Goal: Task Accomplishment & Management: Manage account settings

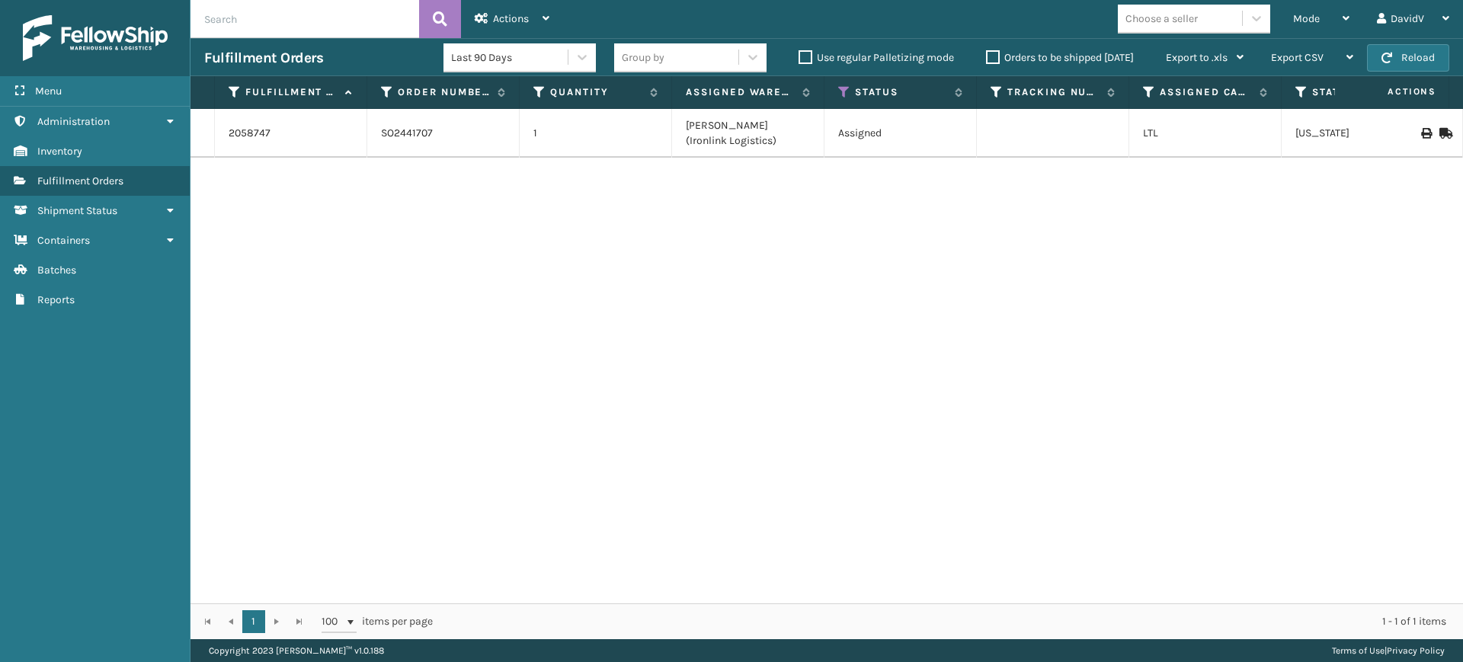
click at [992, 56] on label "Orders to be shipped [DATE]" at bounding box center [1060, 57] width 148 height 13
click at [987, 56] on input "Orders to be shipped [DATE]" at bounding box center [986, 54] width 1 height 10
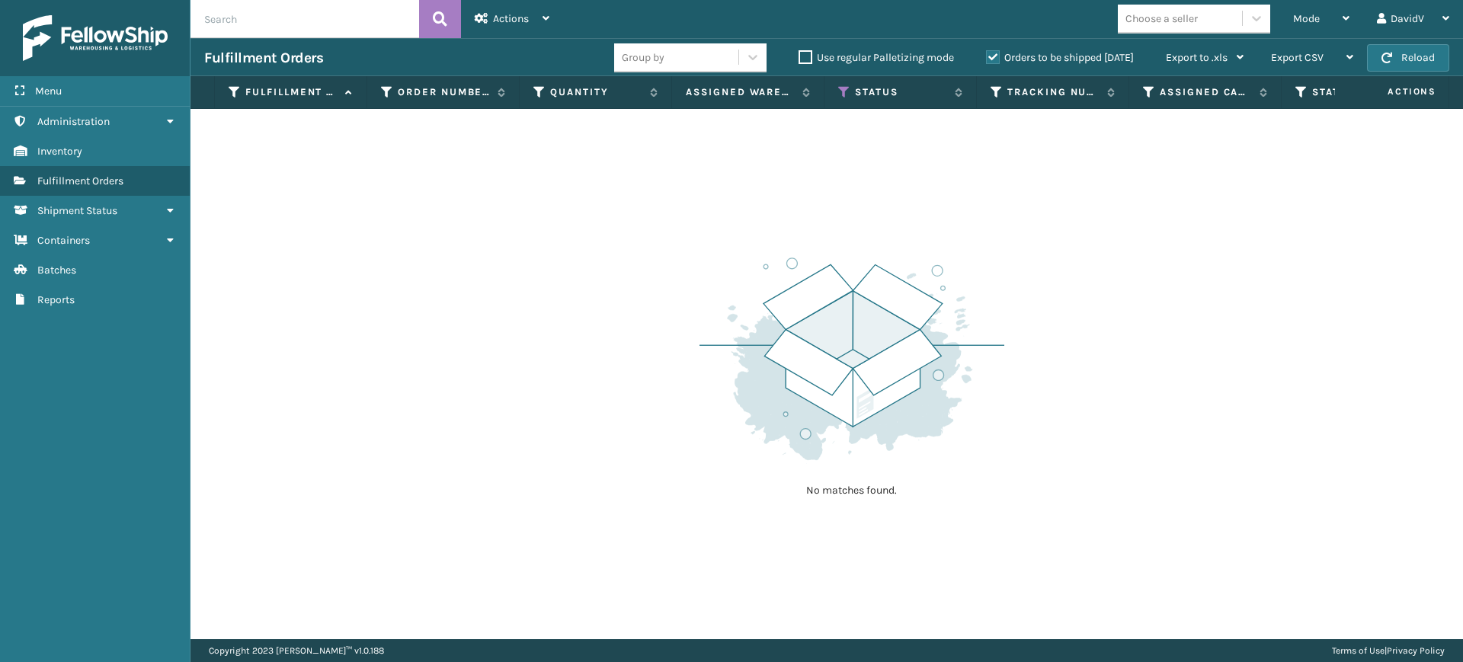
click at [992, 56] on label "Orders to be shipped [DATE]" at bounding box center [1060, 57] width 148 height 13
click at [987, 56] on input "Orders to be shipped [DATE]" at bounding box center [986, 54] width 1 height 10
click at [316, 15] on input "text" at bounding box center [304, 19] width 229 height 38
paste input "2058213"
type input "2058213"
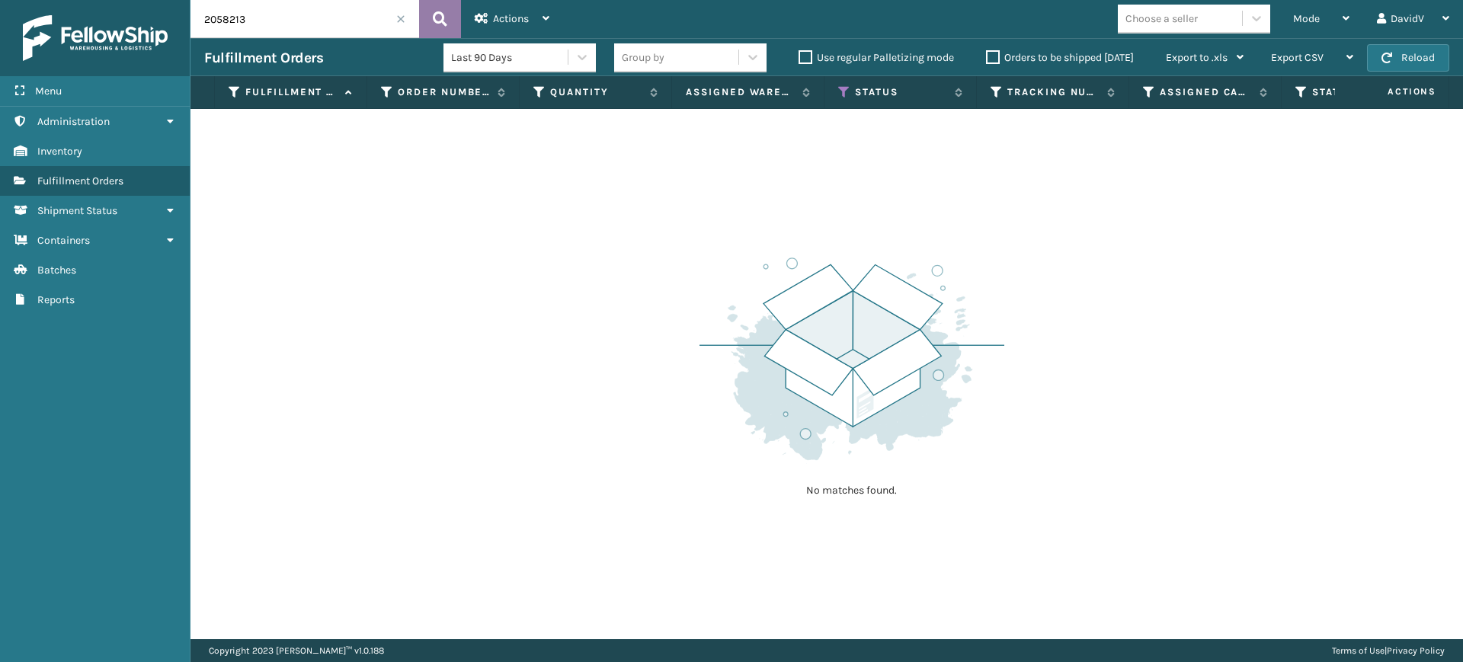
click at [424, 23] on button at bounding box center [440, 19] width 42 height 38
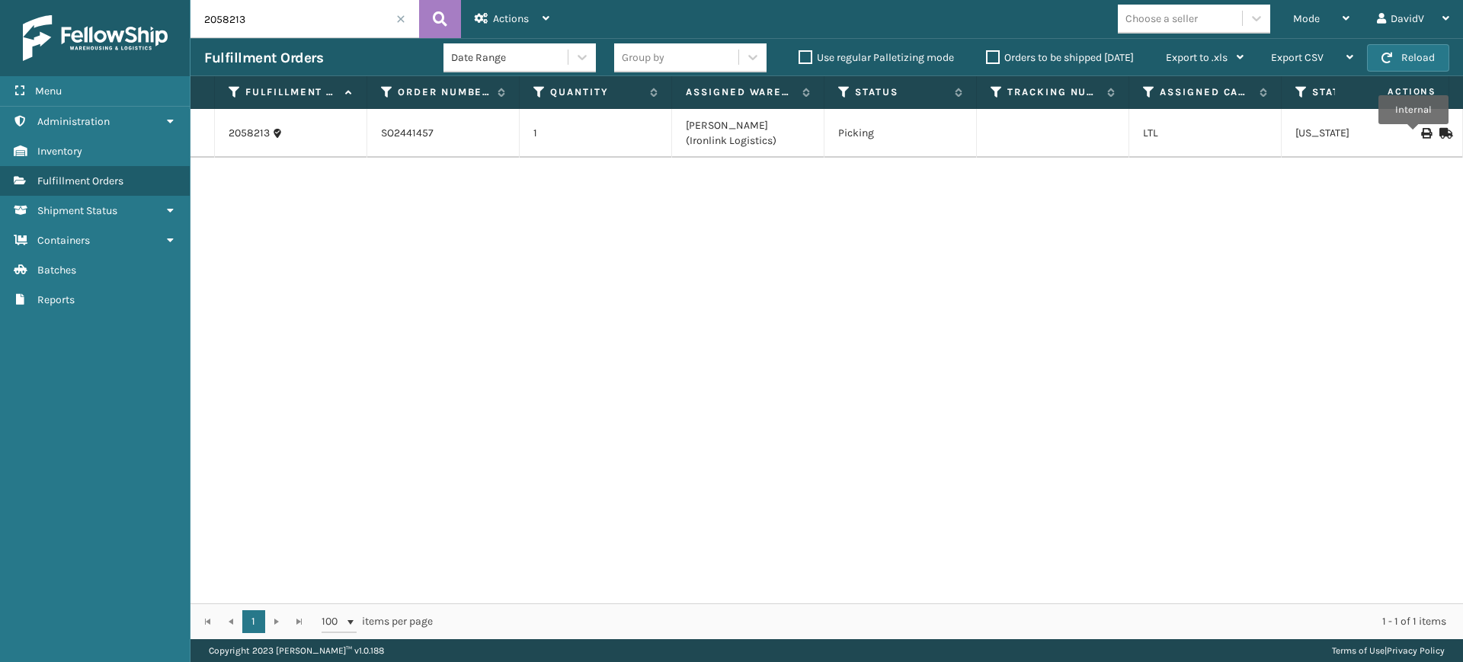
click at [1421, 135] on icon at bounding box center [1425, 133] width 9 height 11
click at [1121, 421] on div "2058213 SO2441457 1 [PERSON_NAME] (Ironlink Logistics) Picking LTL [US_STATE] -" at bounding box center [826, 356] width 1272 height 494
click at [987, 58] on label "Orders to be shipped [DATE]" at bounding box center [1060, 57] width 148 height 13
click at [987, 58] on input "Orders to be shipped [DATE]" at bounding box center [986, 54] width 1 height 10
click at [987, 57] on label "Orders to be shipped [DATE]" at bounding box center [1060, 57] width 148 height 13
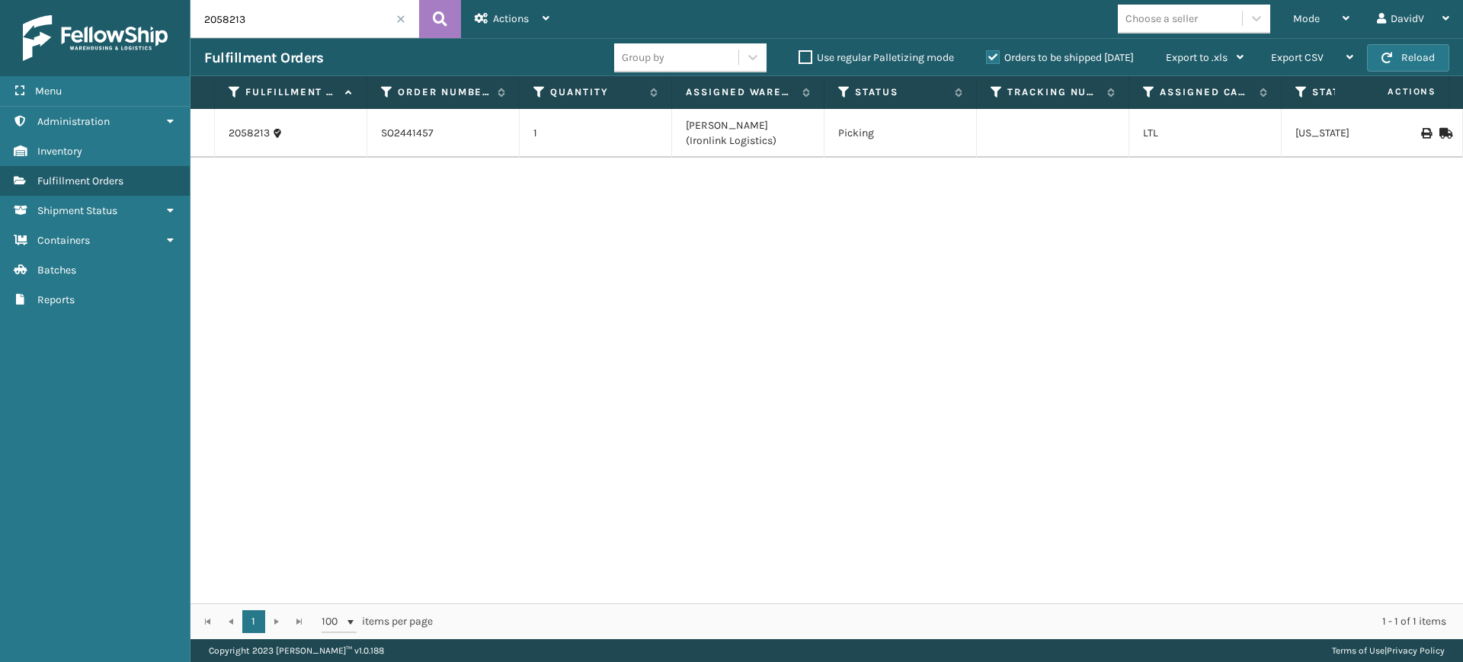
click at [987, 57] on input "Orders to be shipped [DATE]" at bounding box center [986, 54] width 1 height 10
click at [995, 60] on label "Orders to be shipped [DATE]" at bounding box center [1060, 57] width 148 height 13
click at [987, 59] on input "Orders to be shipped [DATE]" at bounding box center [986, 54] width 1 height 10
click at [995, 60] on label "Orders to be shipped [DATE]" at bounding box center [1060, 57] width 148 height 13
click at [987, 59] on input "Orders to be shipped [DATE]" at bounding box center [986, 54] width 1 height 10
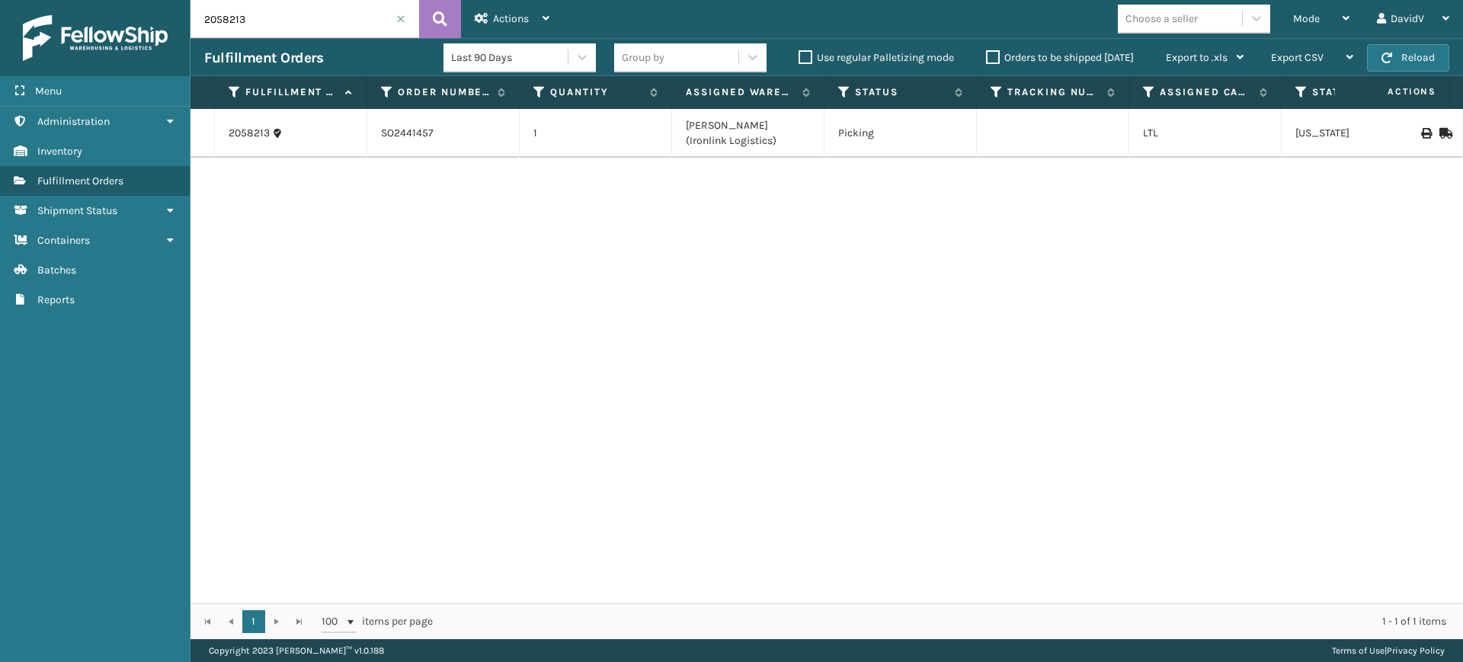
click at [995, 60] on label "Orders to be shipped [DATE]" at bounding box center [1060, 57] width 148 height 13
click at [987, 59] on input "Orders to be shipped [DATE]" at bounding box center [986, 54] width 1 height 10
click at [995, 60] on label "Orders to be shipped [DATE]" at bounding box center [1060, 57] width 148 height 13
click at [987, 59] on input "Orders to be shipped [DATE]" at bounding box center [986, 54] width 1 height 10
click at [664, 422] on div "2058213 SO2441457 1 [PERSON_NAME] (Ironlink Logistics) Picking LTL [US_STATE] -" at bounding box center [826, 356] width 1272 height 494
